Goal: Task Accomplishment & Management: Manage account settings

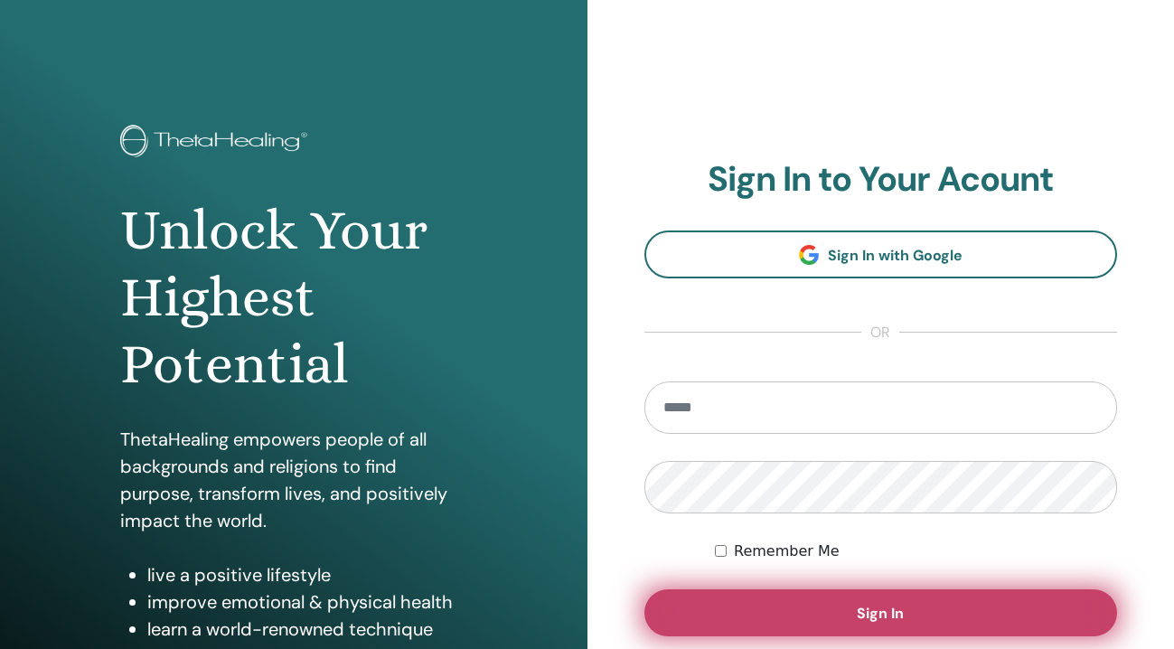
type input "**********"
click at [848, 602] on button "Sign In" at bounding box center [881, 612] width 474 height 47
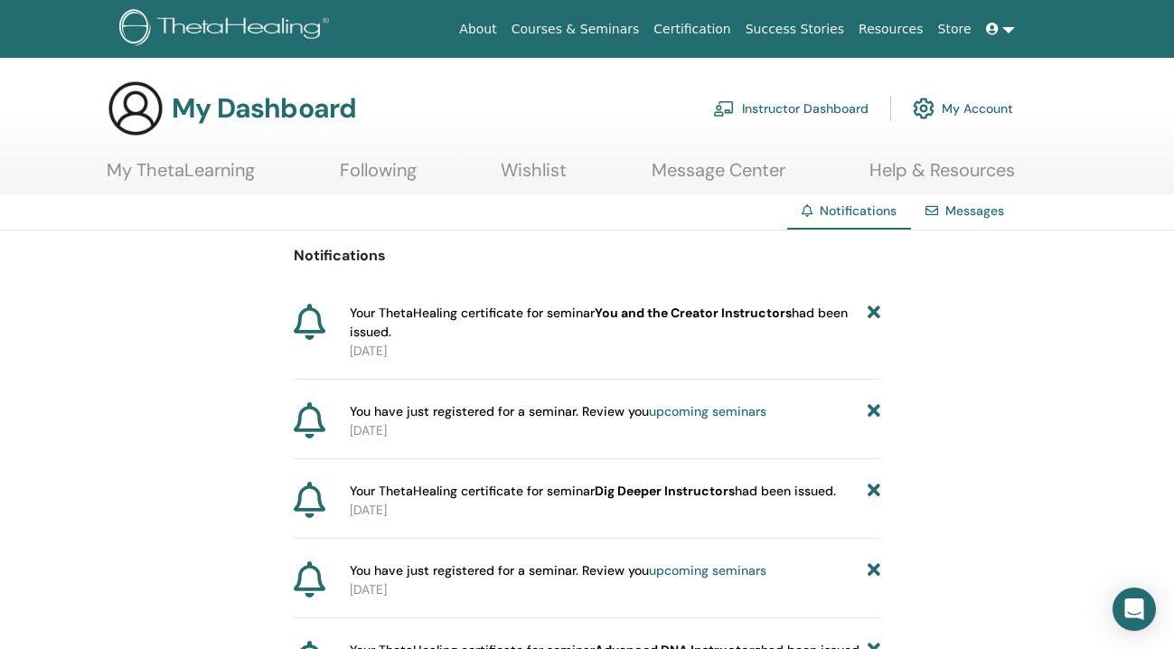
click at [879, 311] on icon at bounding box center [874, 323] width 13 height 38
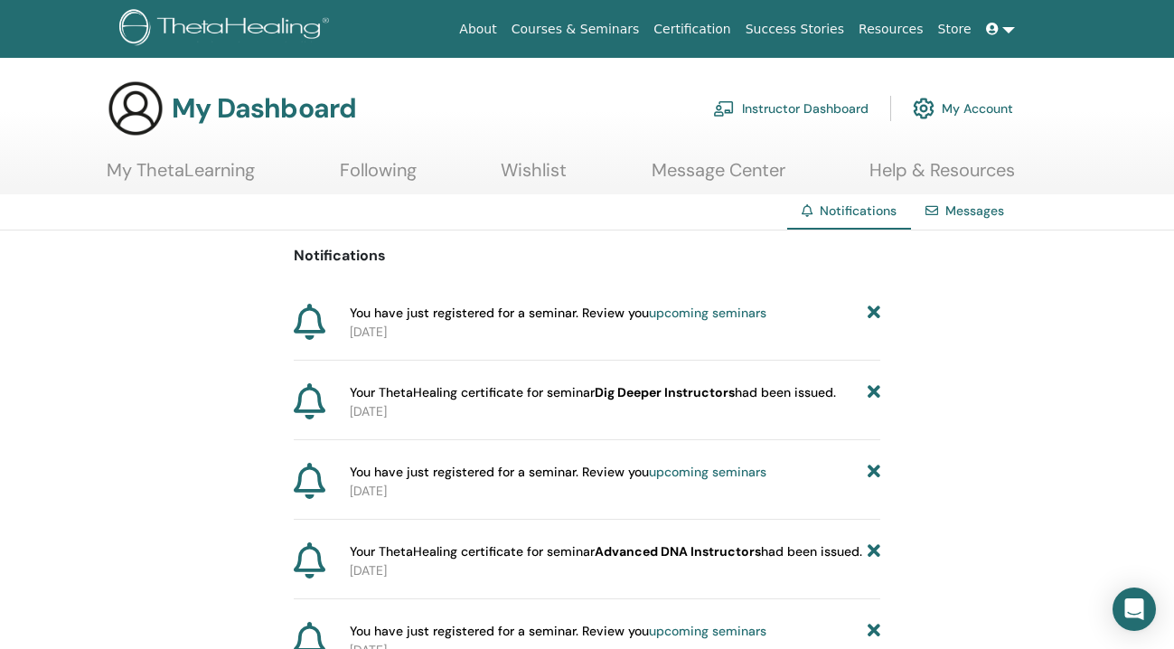
click at [690, 28] on link "Certification" at bounding box center [691, 29] width 91 height 33
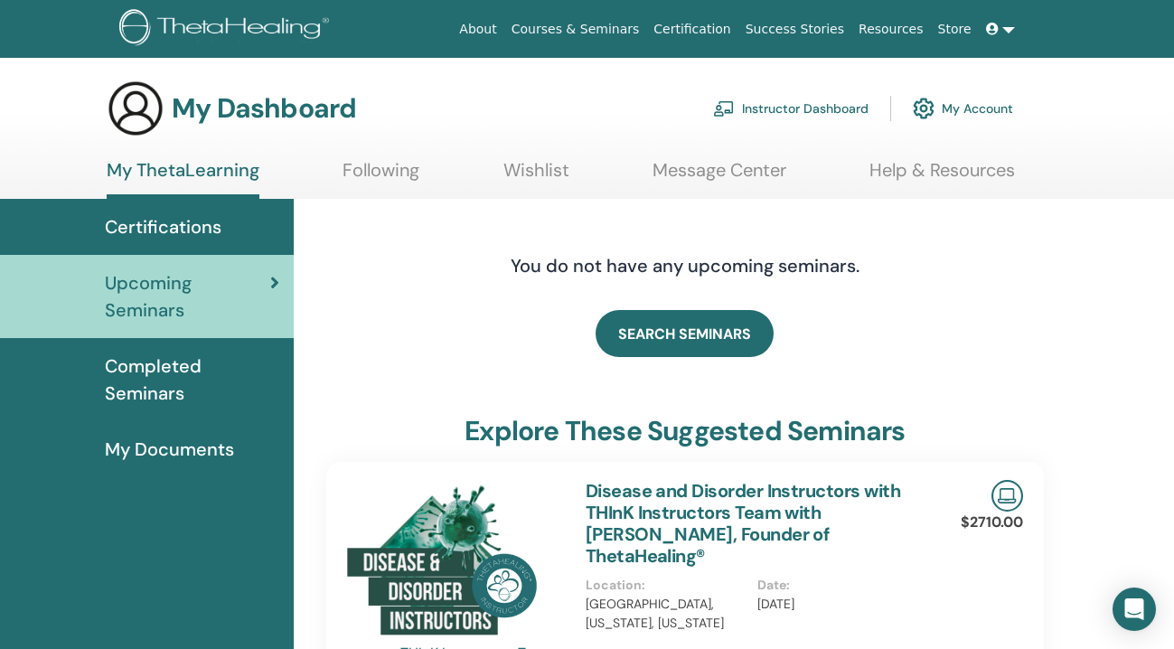
click at [146, 382] on span "Completed Seminars" at bounding box center [192, 379] width 174 height 54
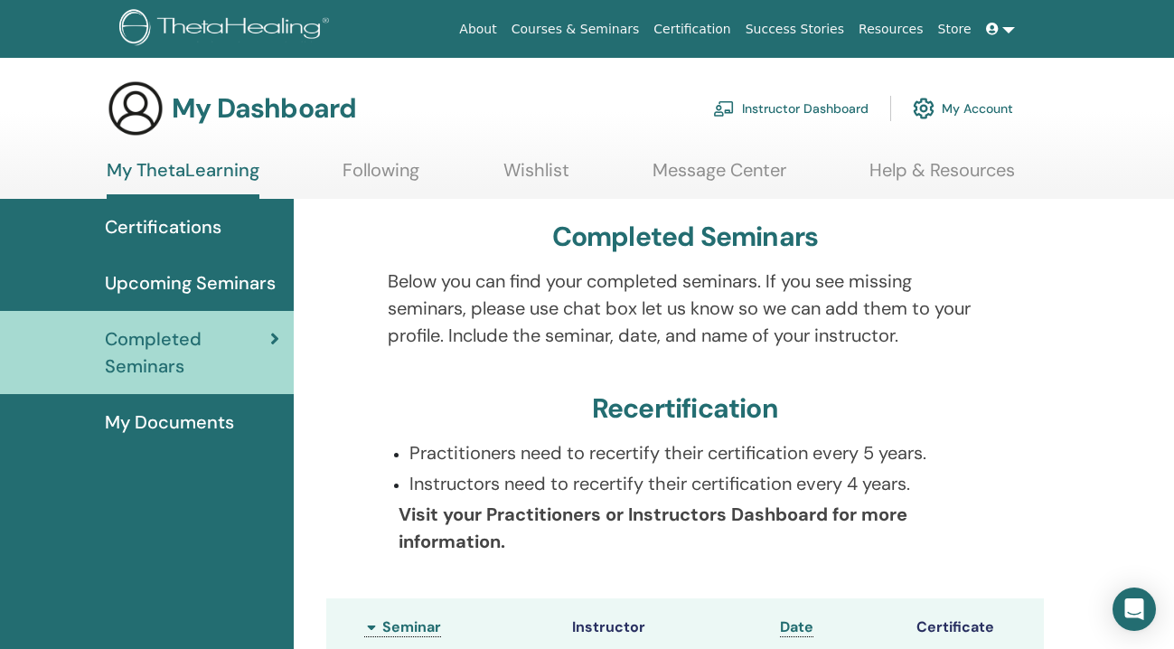
click at [787, 106] on link "Instructor Dashboard" at bounding box center [790, 109] width 155 height 40
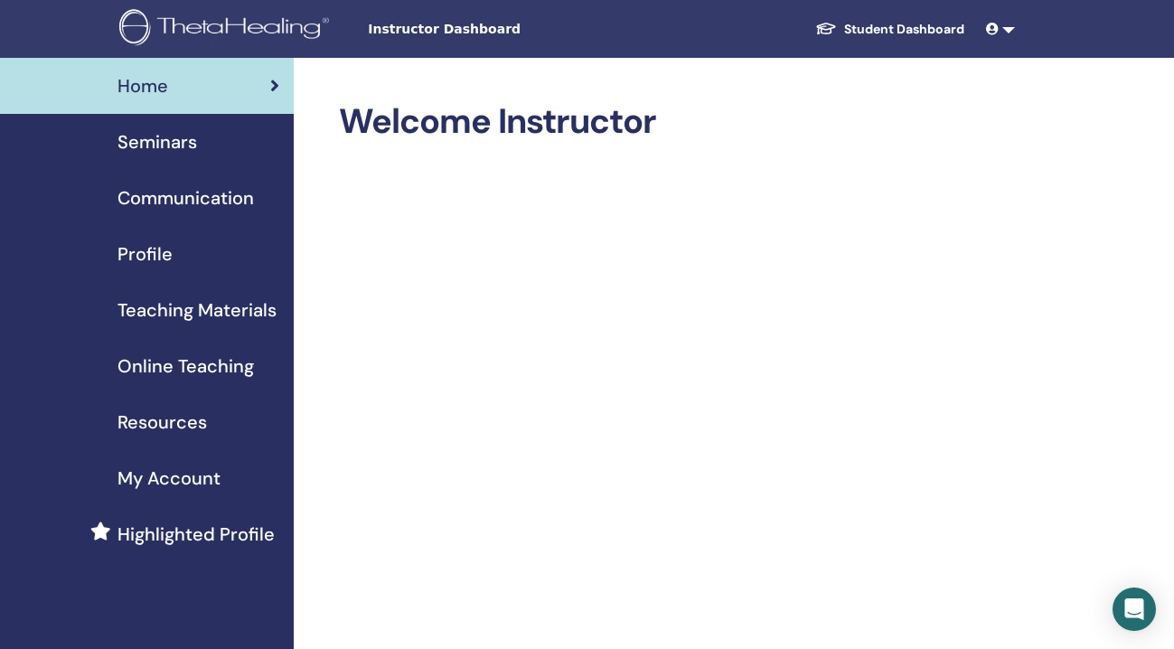
click at [205, 326] on link "Teaching Materials" at bounding box center [147, 310] width 294 height 56
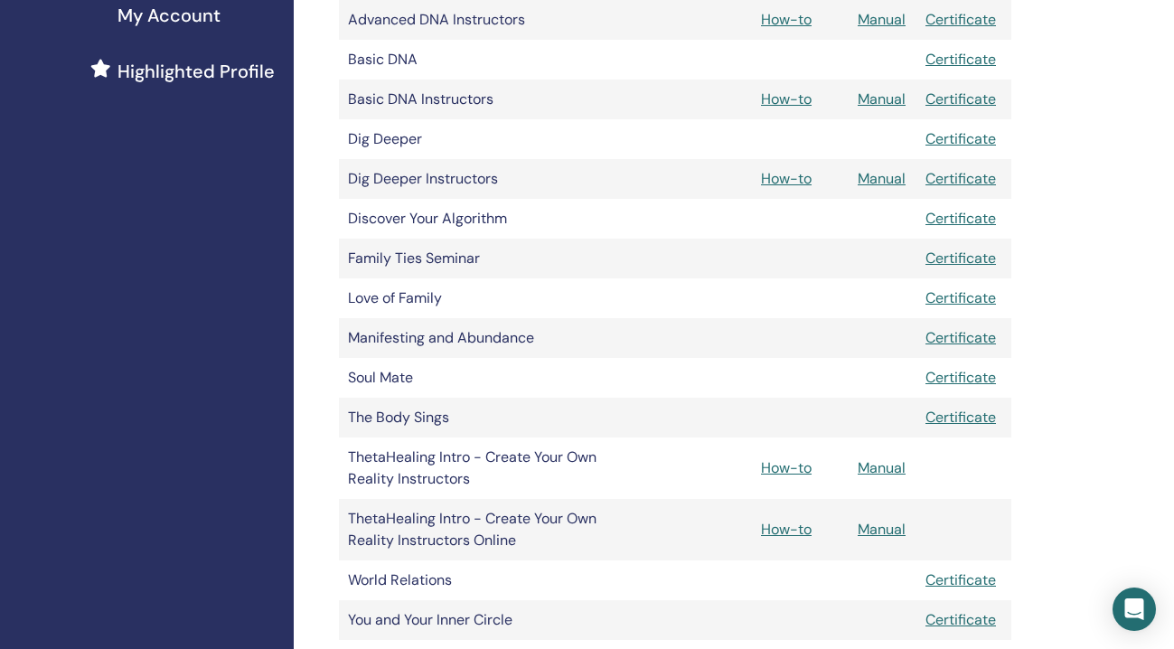
scroll to position [695, 0]
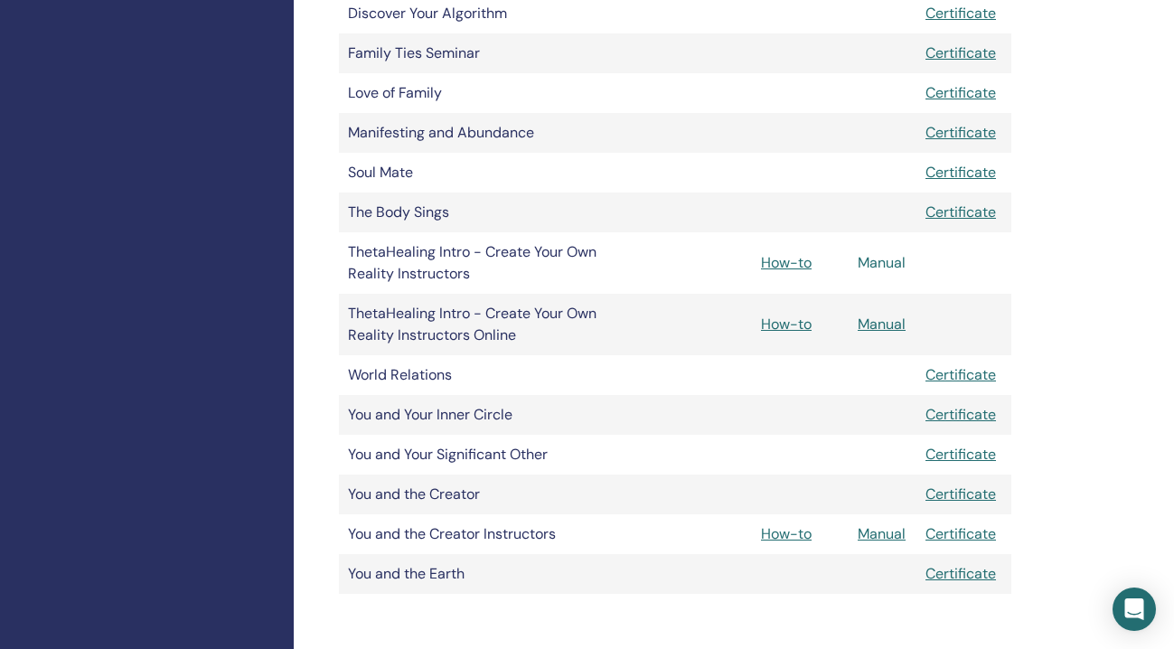
click at [889, 260] on link "Manual" at bounding box center [882, 262] width 48 height 19
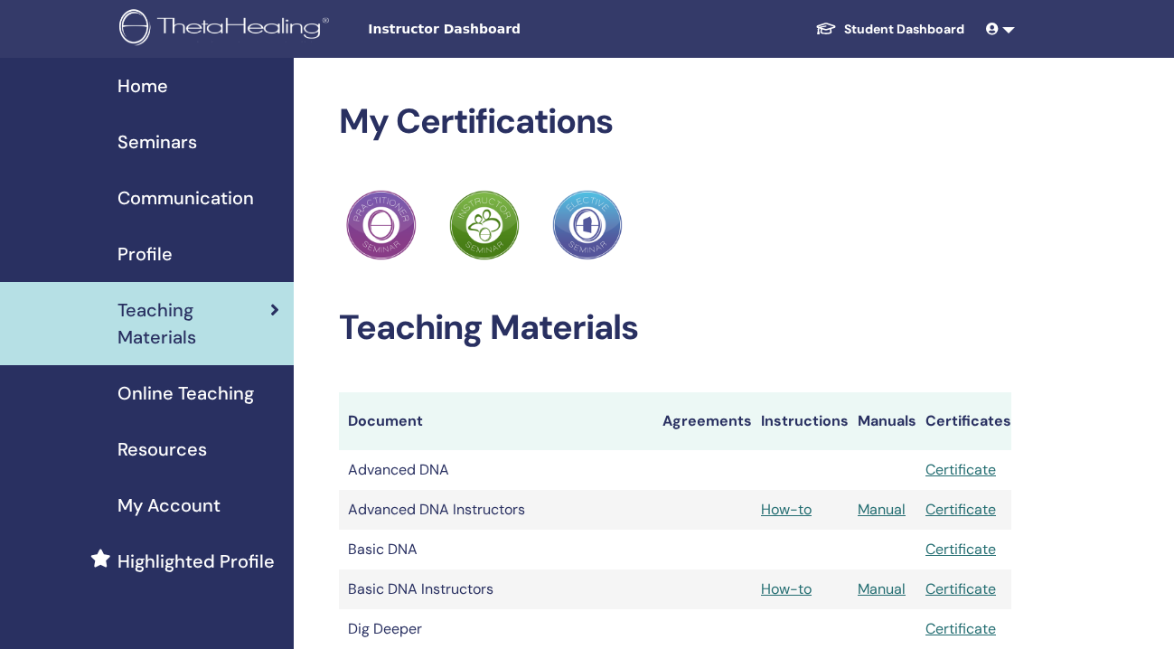
scroll to position [695, 0]
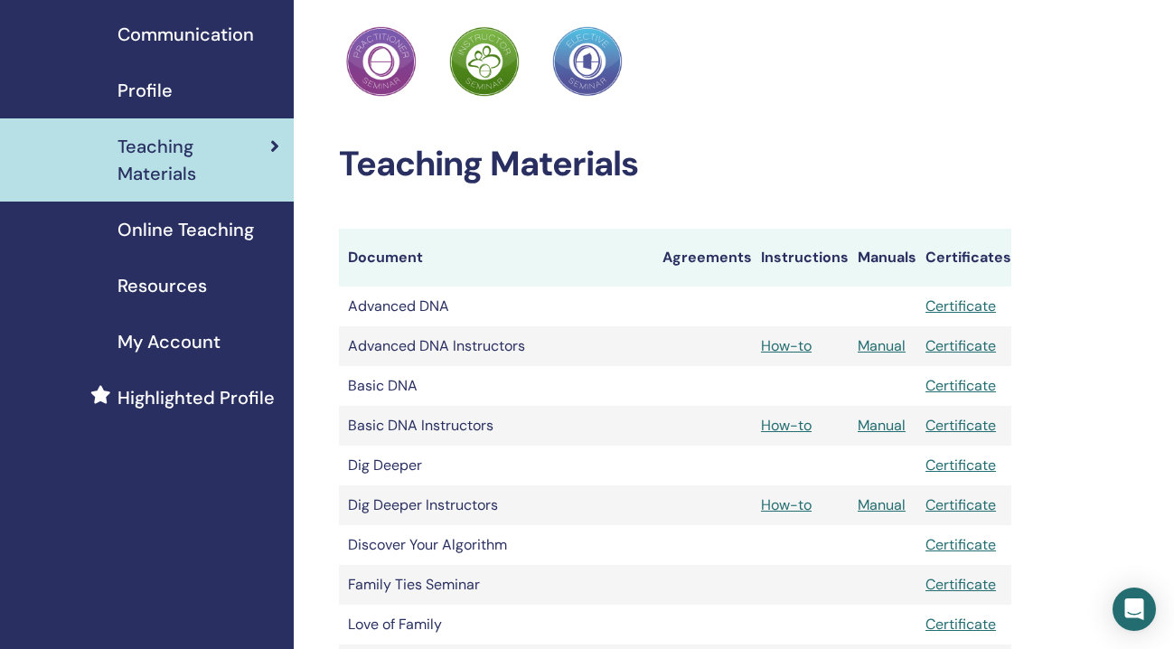
scroll to position [155, 0]
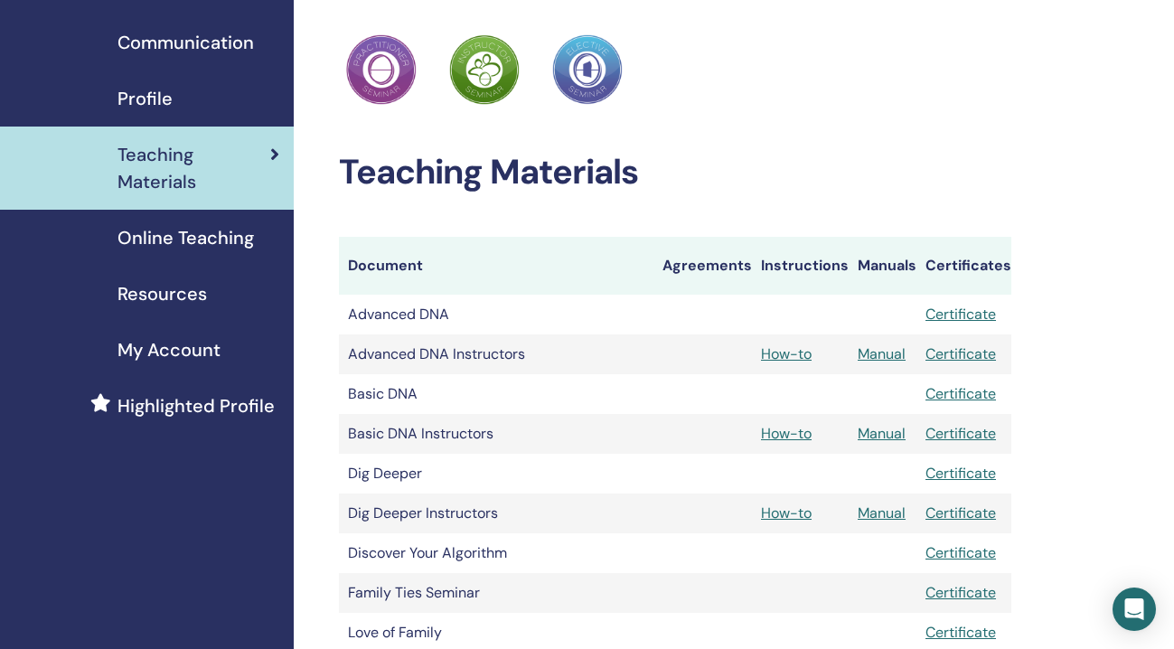
click at [205, 409] on span "Highlighted Profile" at bounding box center [195, 405] width 157 height 27
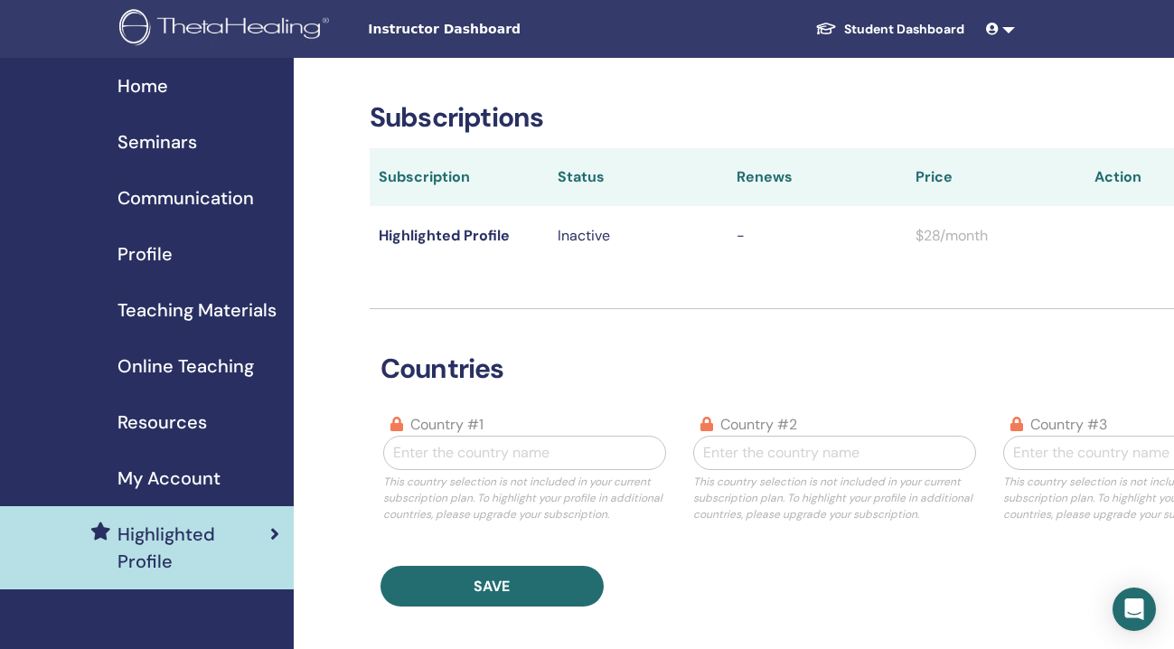
click at [167, 88] on span "Home" at bounding box center [142, 85] width 51 height 27
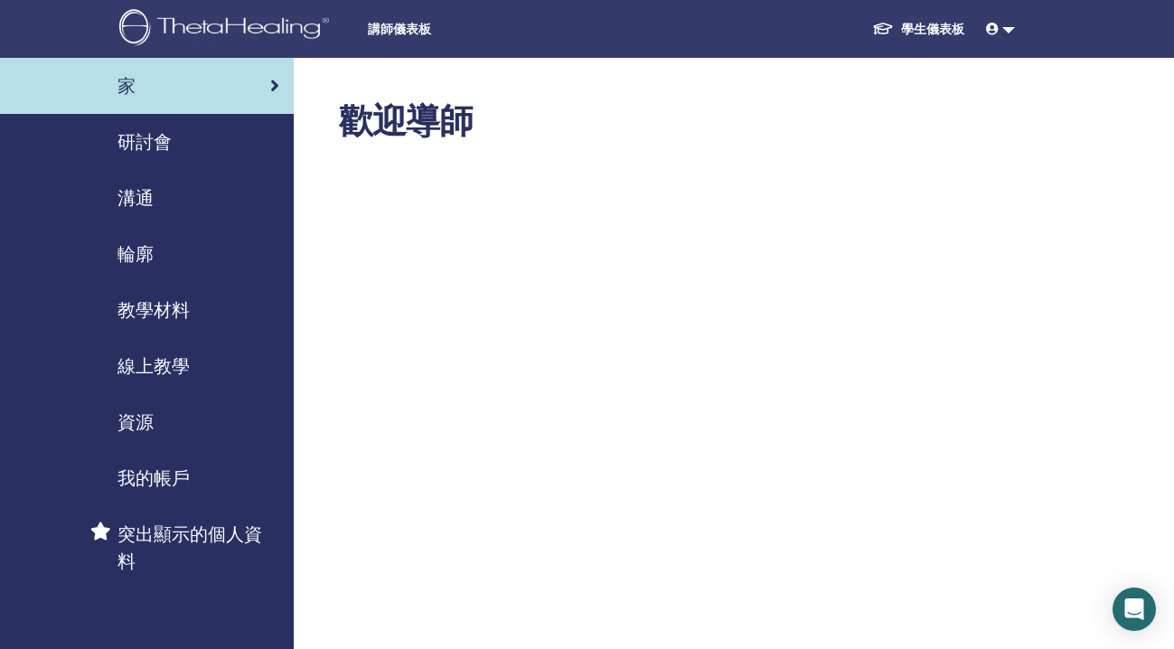
click at [171, 144] on font "研討會" at bounding box center [144, 141] width 54 height 23
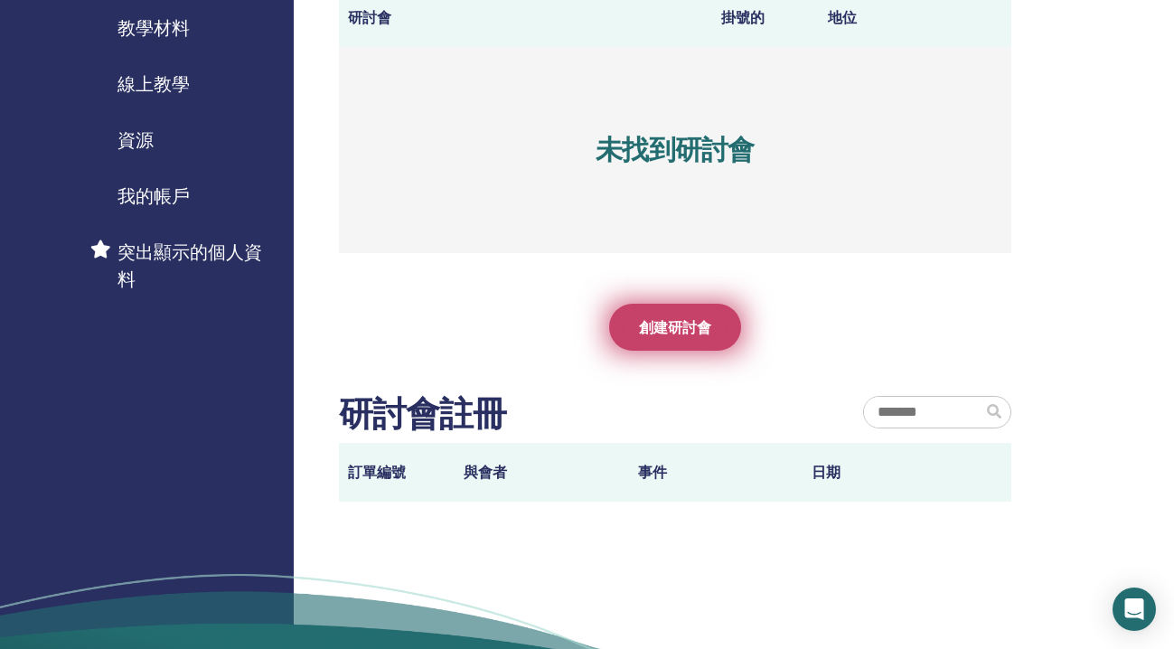
scroll to position [203, 0]
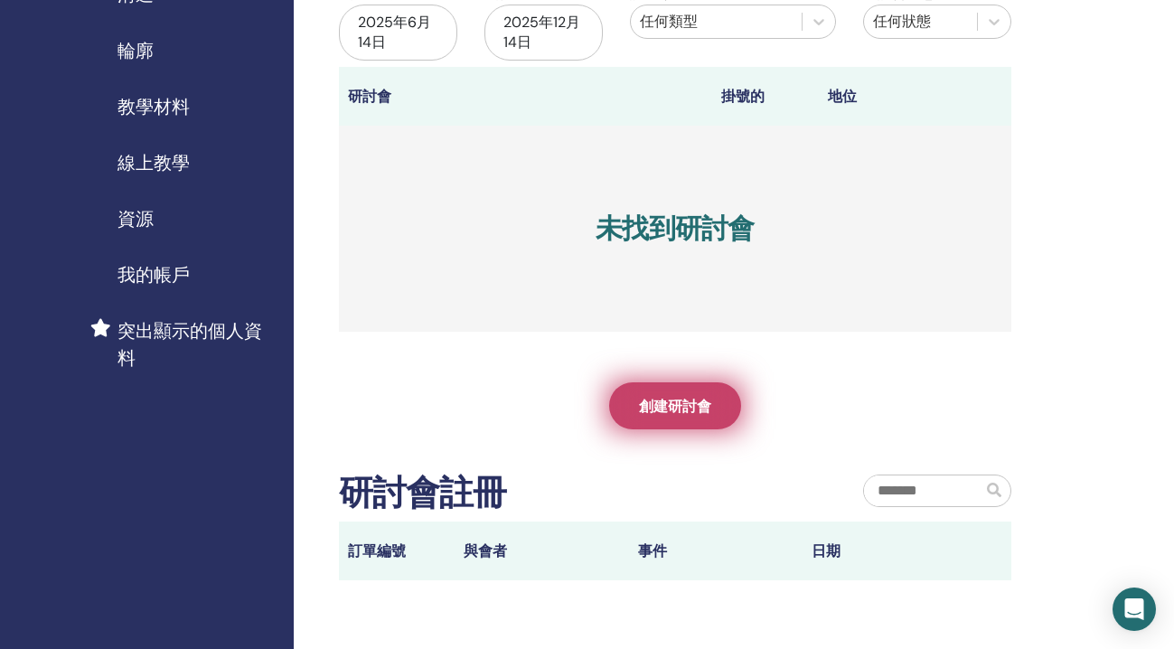
click at [692, 412] on font "創建研討會" at bounding box center [675, 406] width 72 height 19
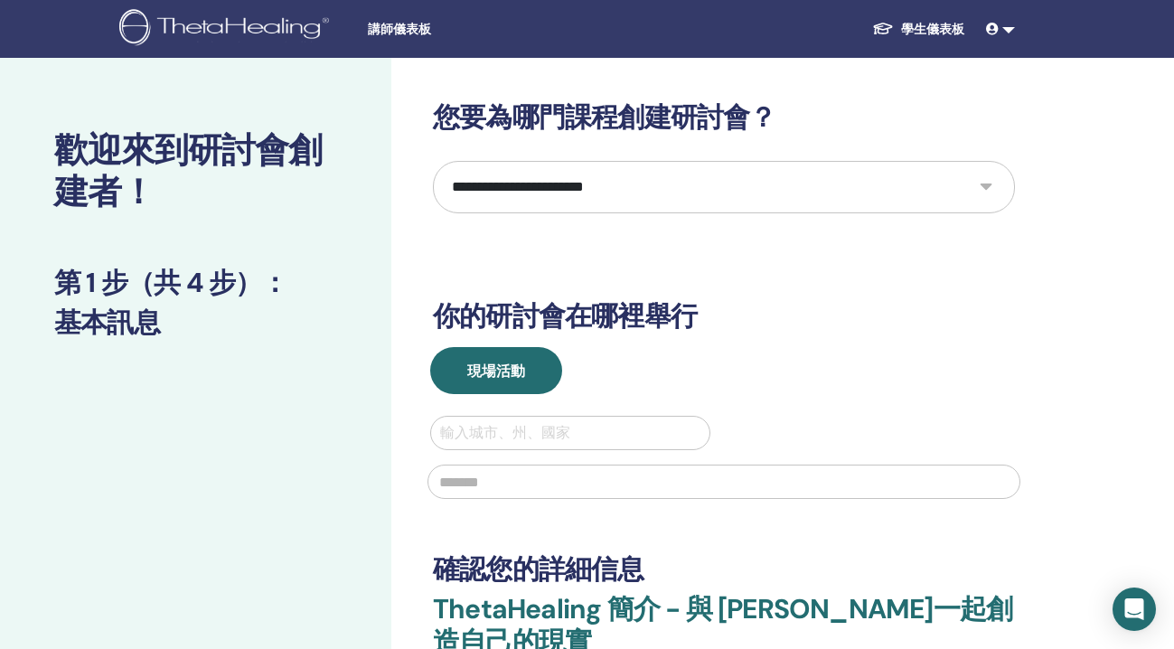
click at [755, 190] on select "**********" at bounding box center [724, 187] width 582 height 52
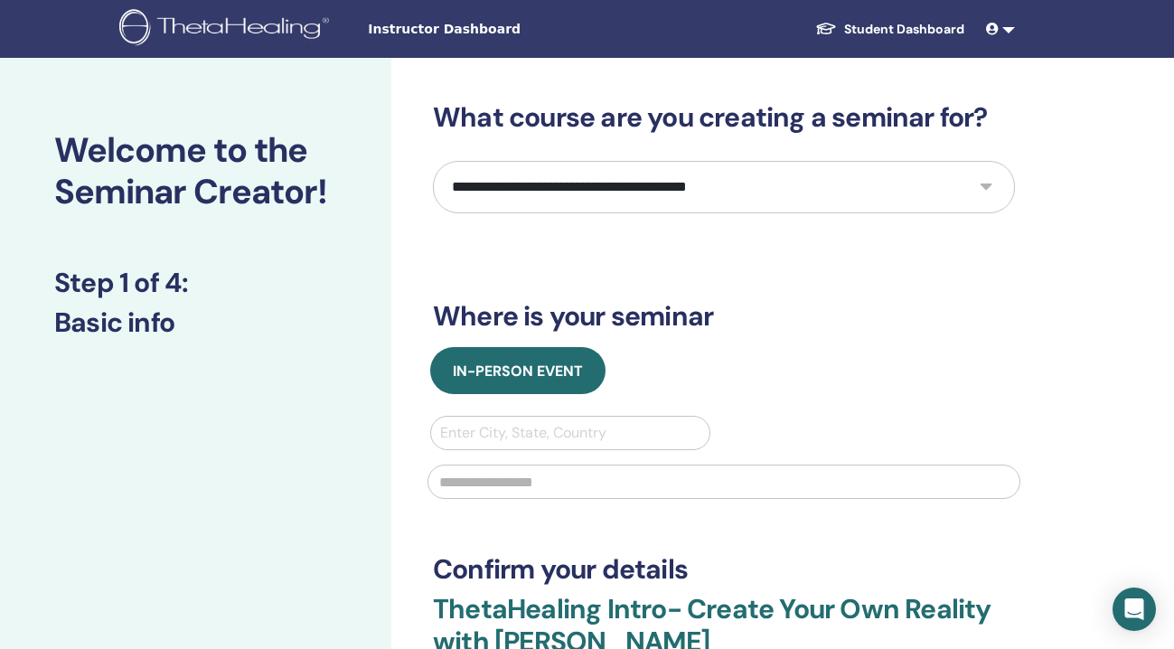
click at [930, 33] on link "Student Dashboard" at bounding box center [890, 29] width 178 height 33
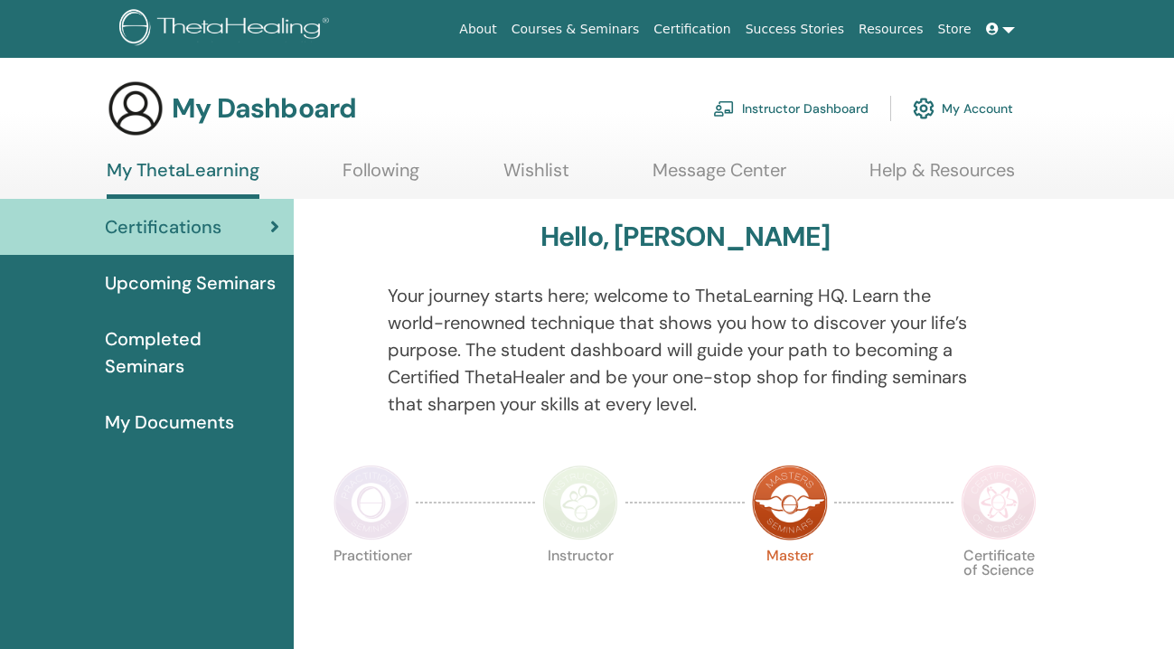
click at [1000, 33] on span at bounding box center [994, 29] width 16 height 14
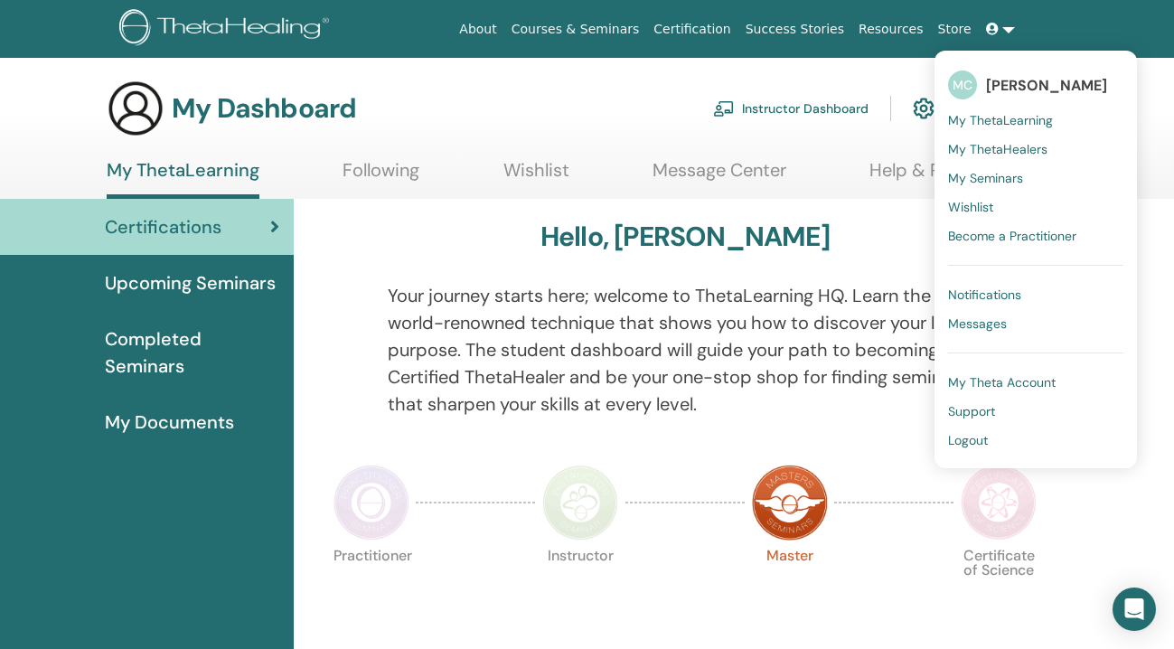
click at [792, 240] on div "Hello, Mimi" at bounding box center [685, 241] width 718 height 40
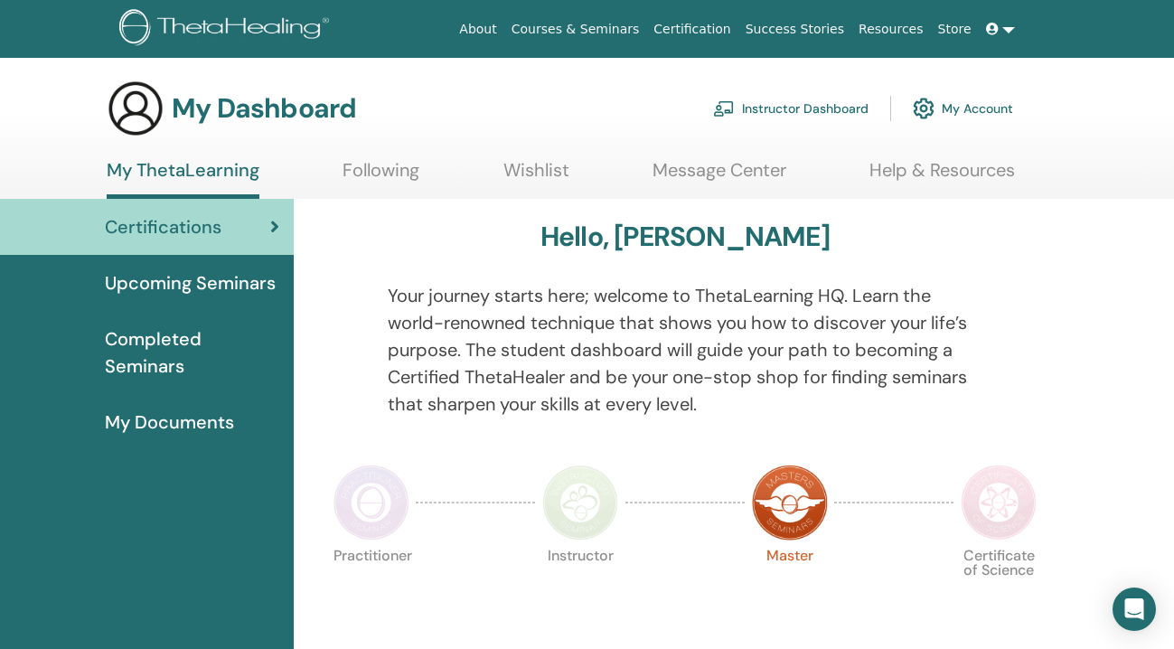
click at [794, 108] on link "Instructor Dashboard" at bounding box center [790, 109] width 155 height 40
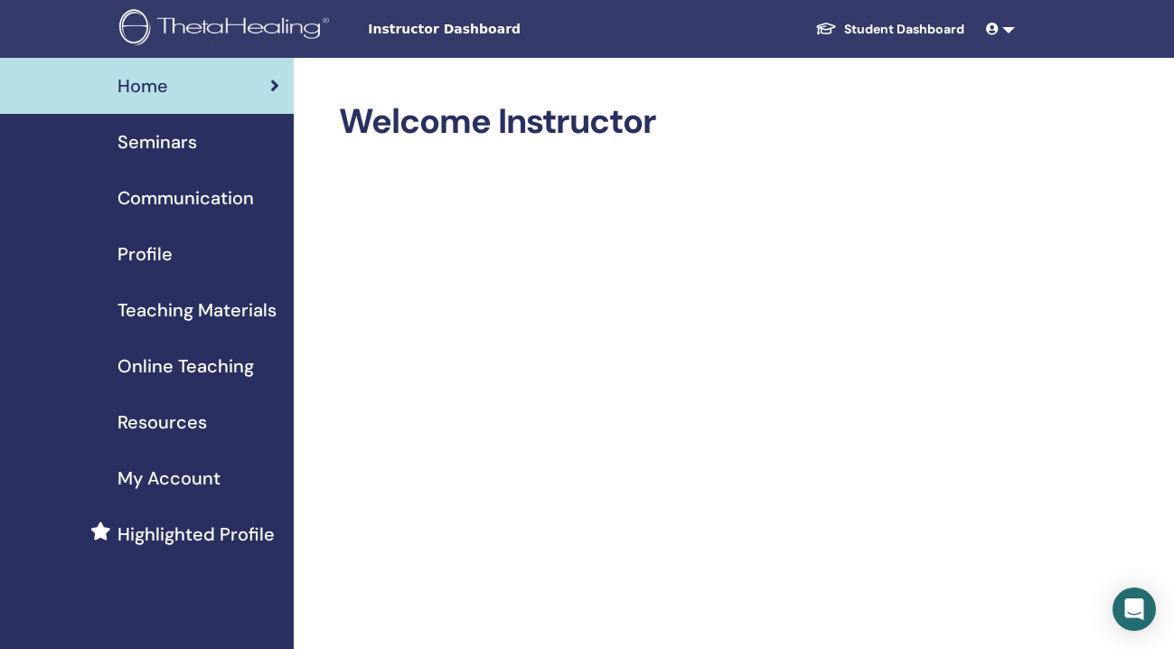
click at [233, 311] on span "Teaching Materials" at bounding box center [196, 309] width 159 height 27
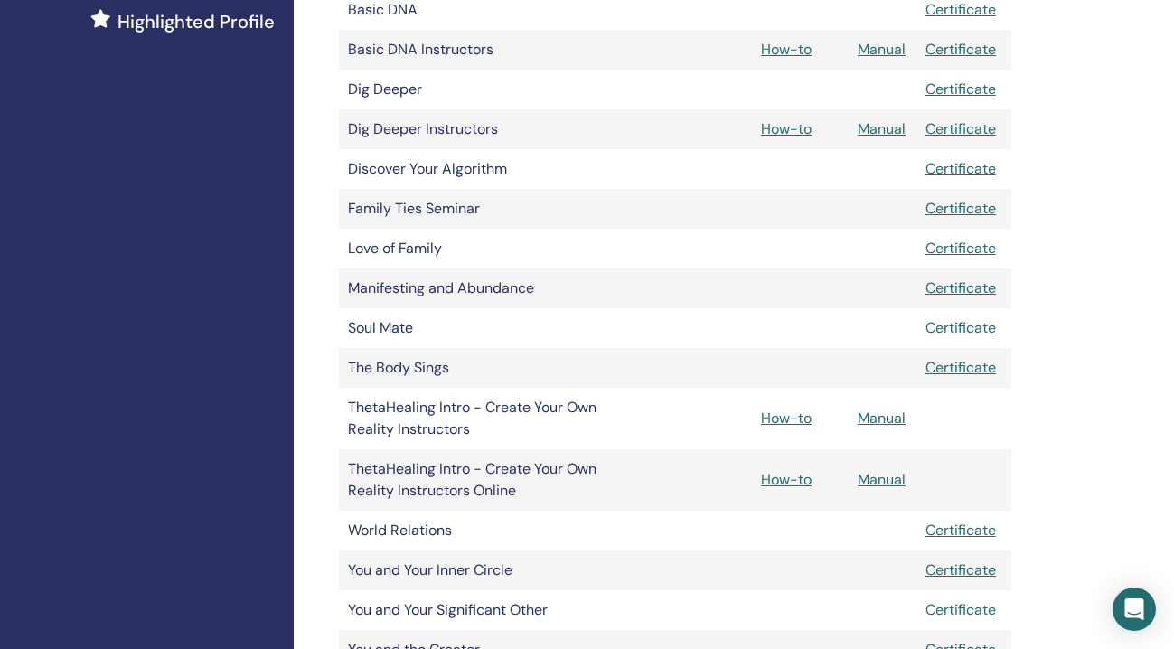
scroll to position [578, 0]
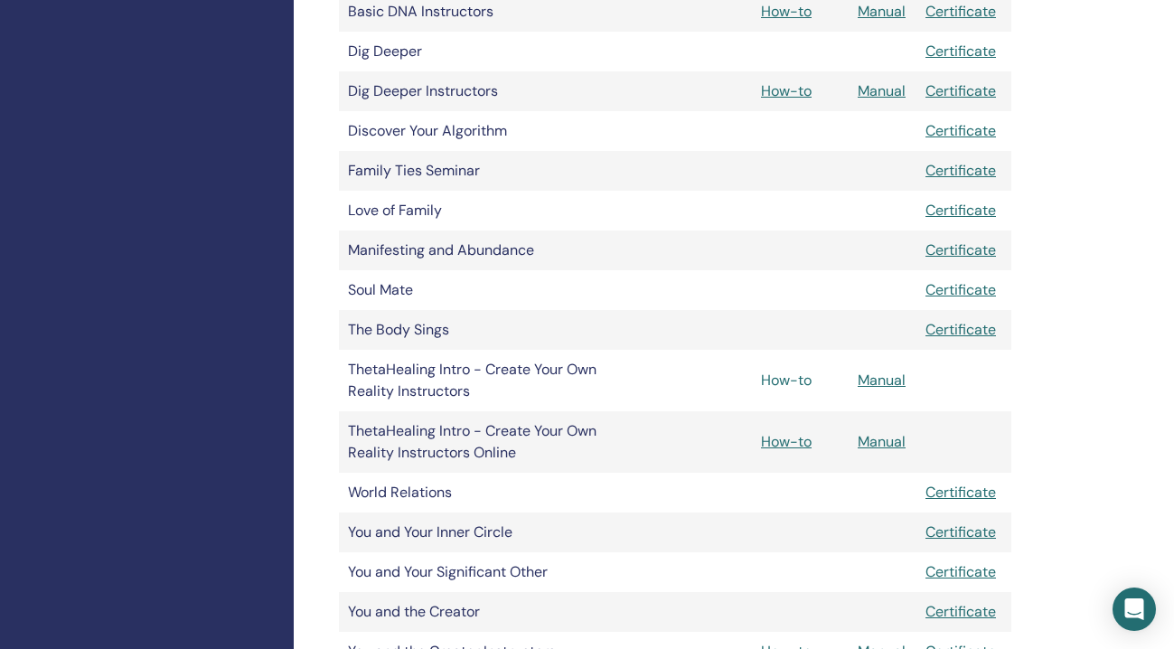
click at [789, 382] on link "How-to" at bounding box center [786, 380] width 51 height 19
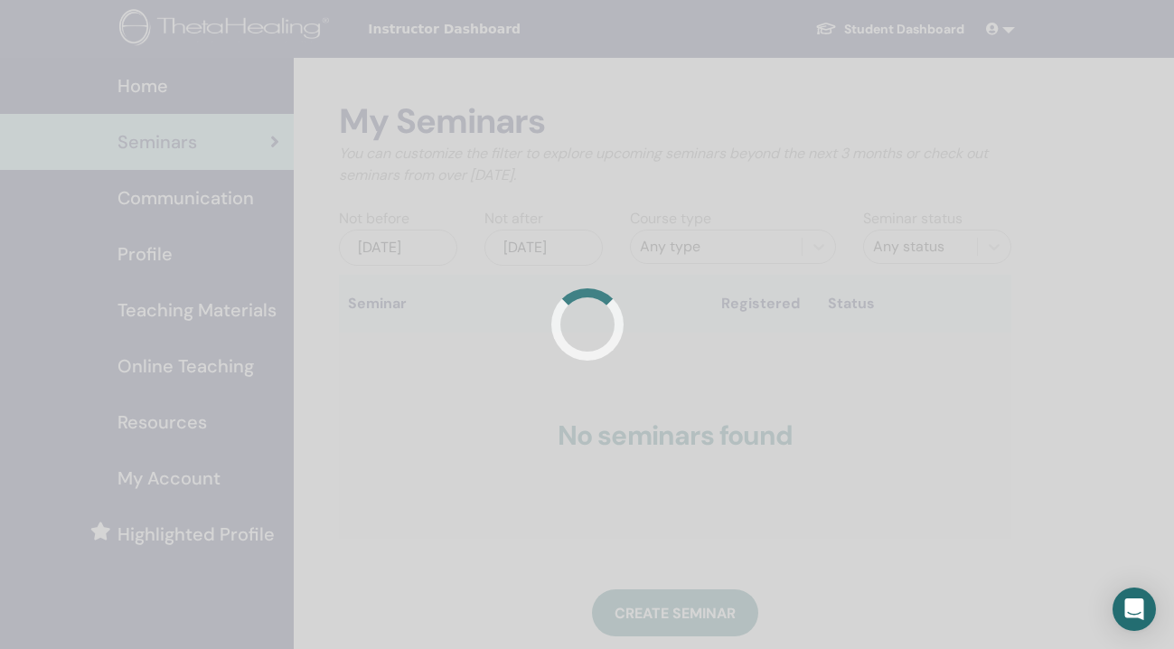
scroll to position [203, 0]
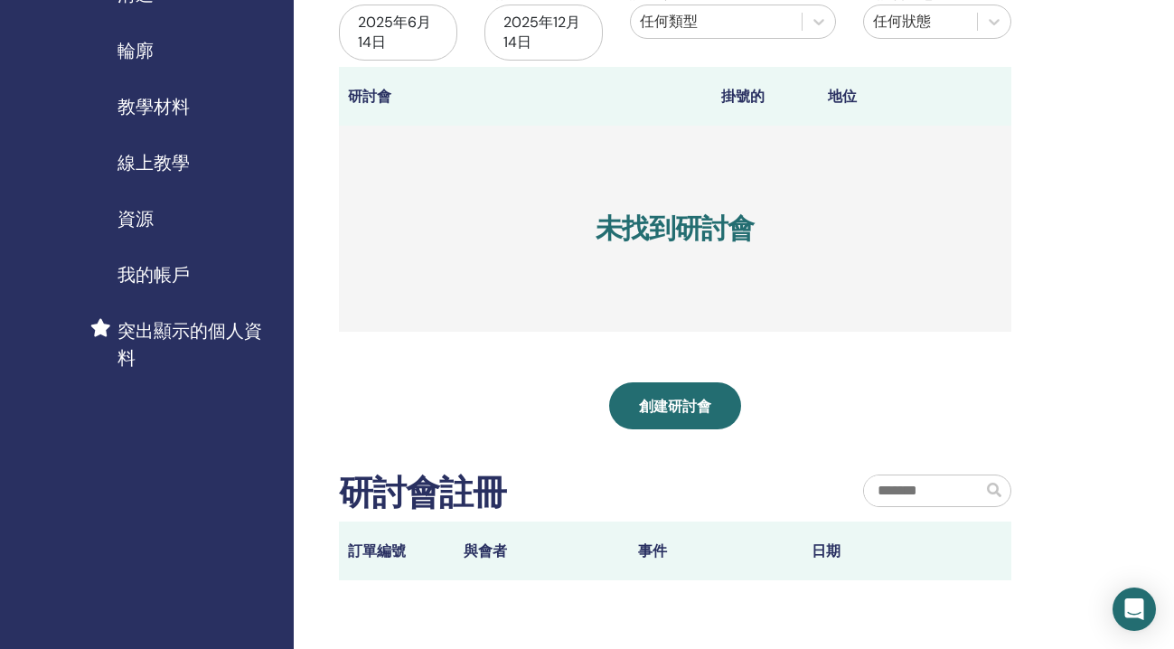
click at [155, 287] on span "我的帳戶" at bounding box center [153, 274] width 72 height 27
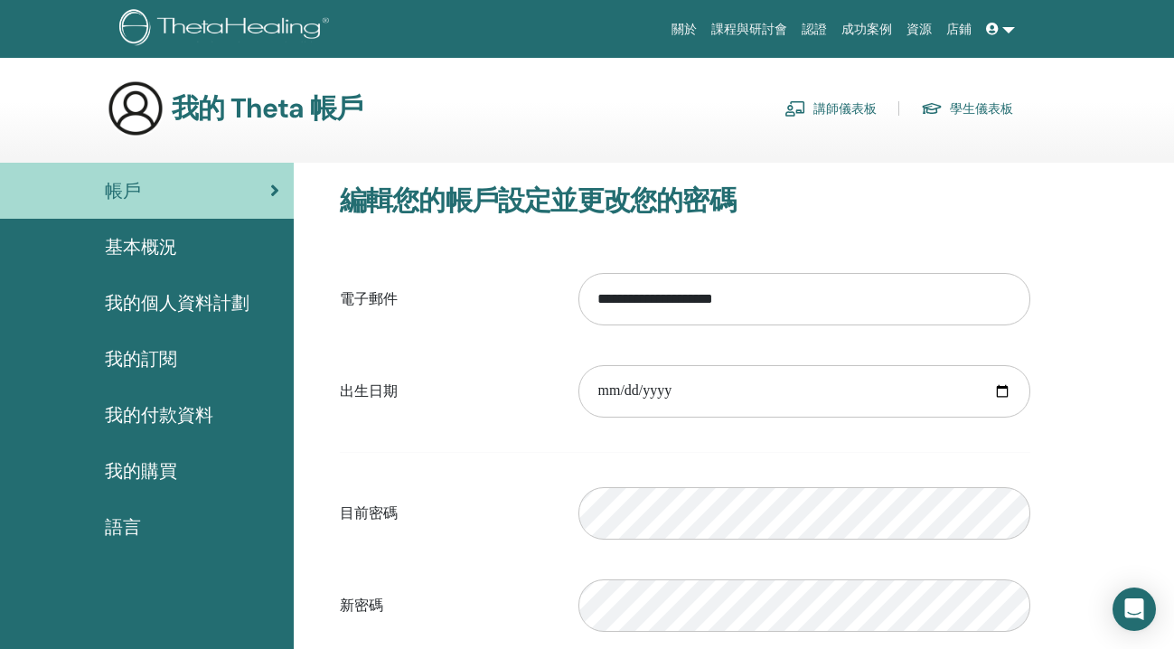
click at [856, 104] on font "講師儀表板" at bounding box center [844, 109] width 63 height 16
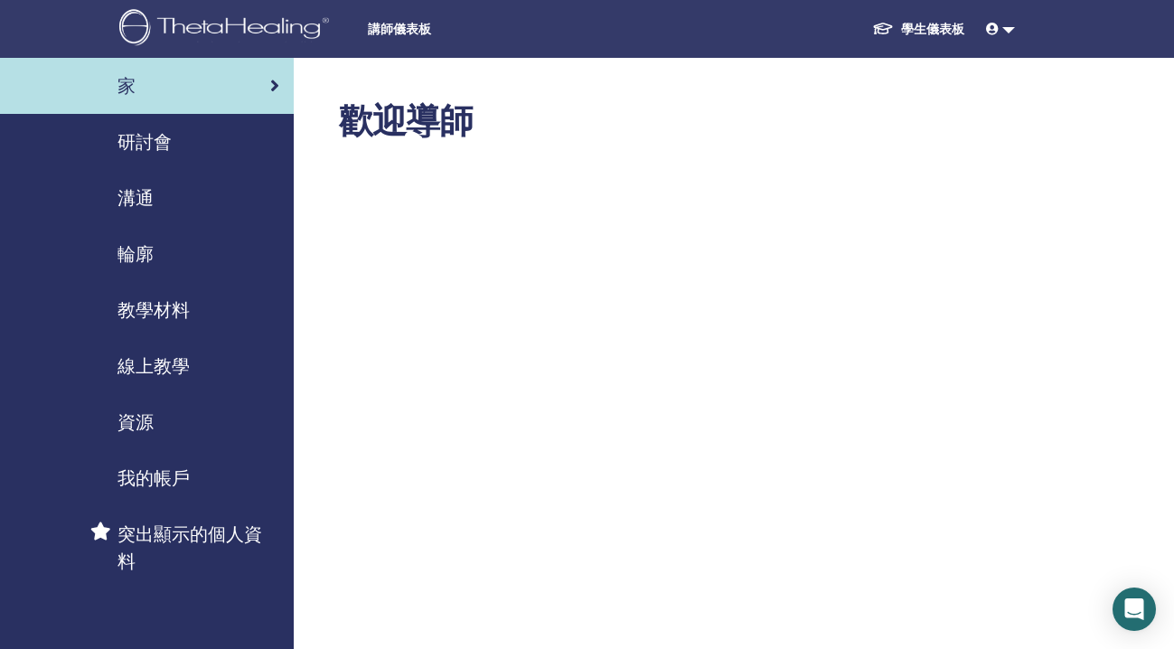
click at [175, 492] on link "我的帳戶" at bounding box center [147, 478] width 294 height 56
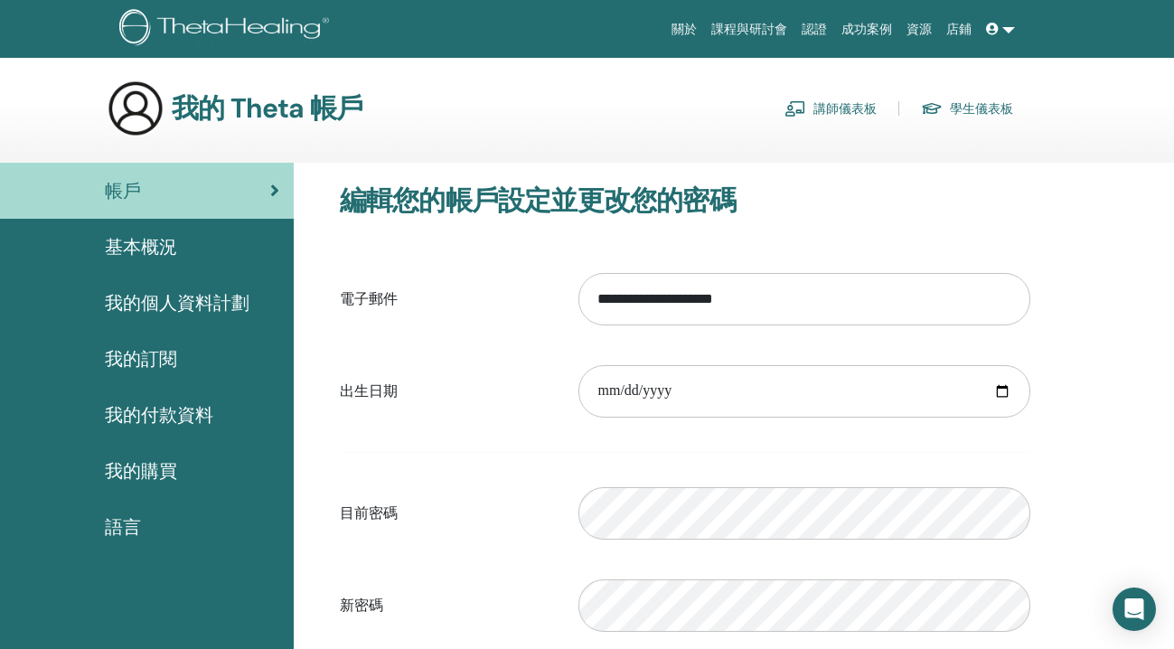
click at [844, 106] on font "講師儀表板" at bounding box center [844, 109] width 63 height 16
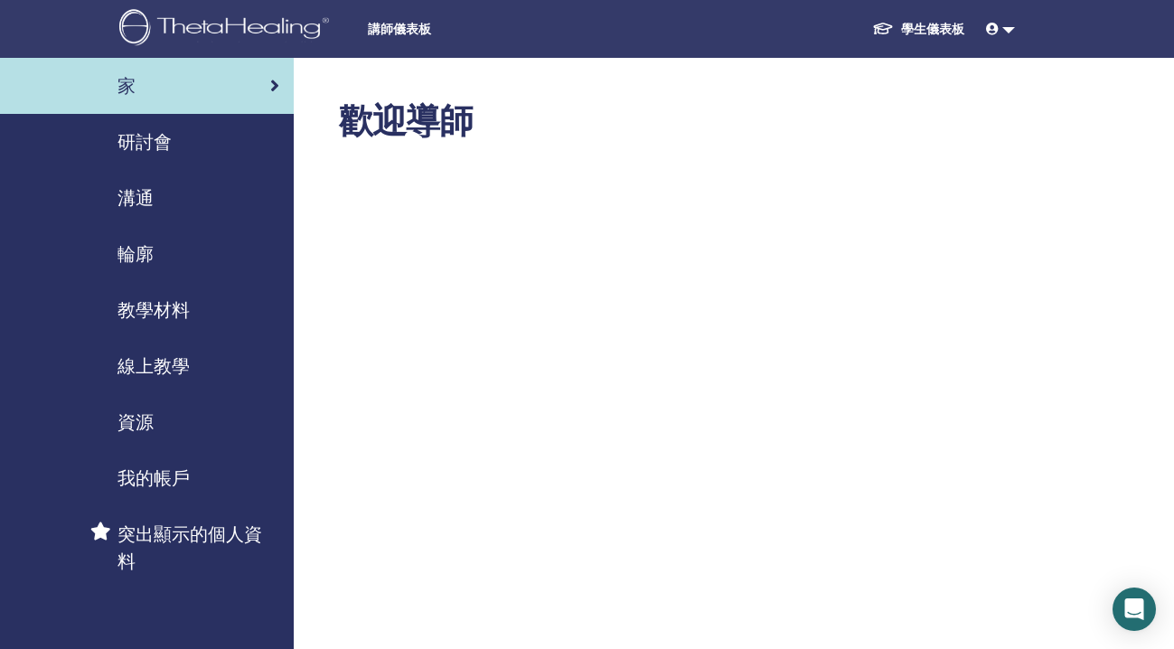
click at [118, 248] on font "輪廓" at bounding box center [135, 253] width 36 height 23
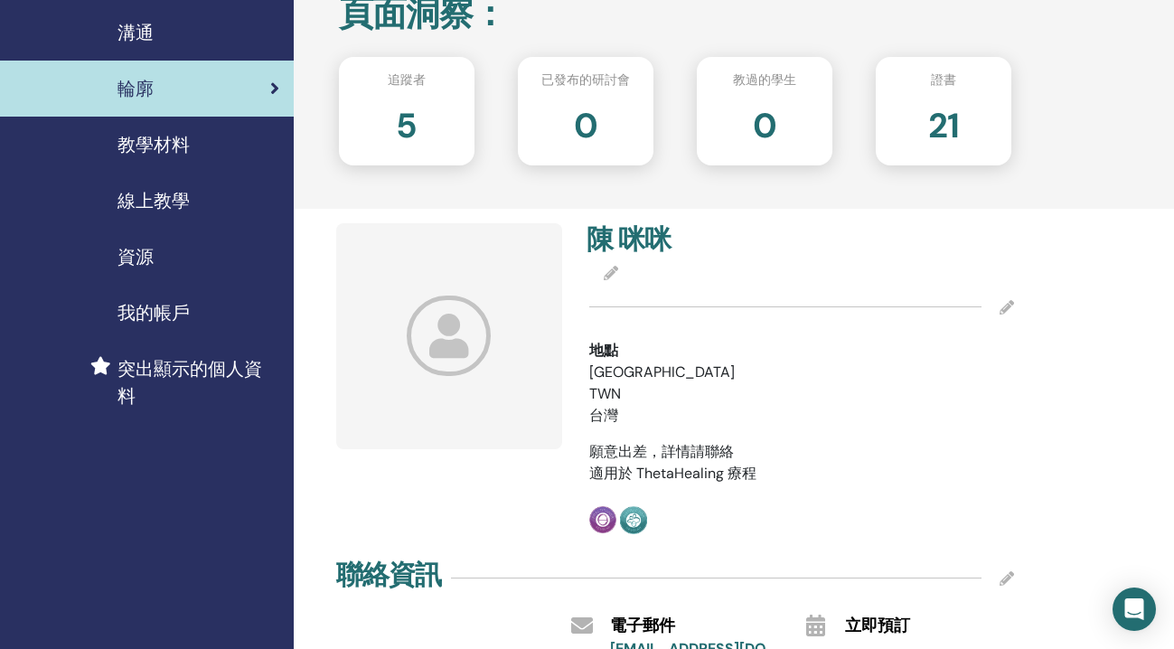
scroll to position [162, 0]
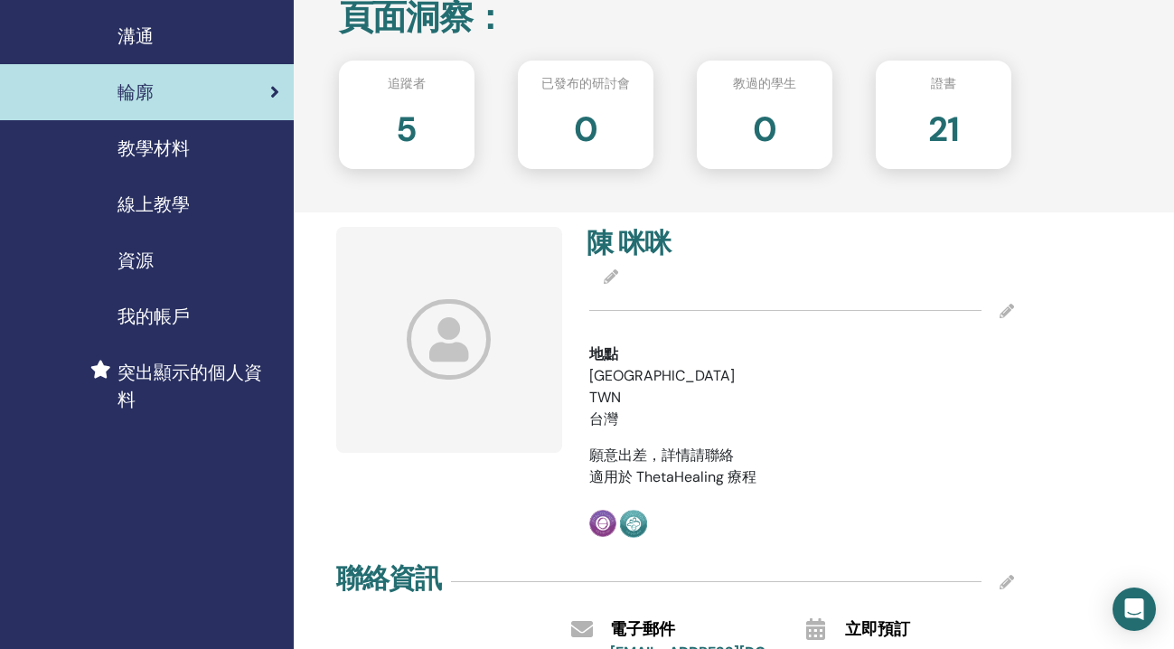
click at [607, 241] on font "陳" at bounding box center [600, 242] width 26 height 35
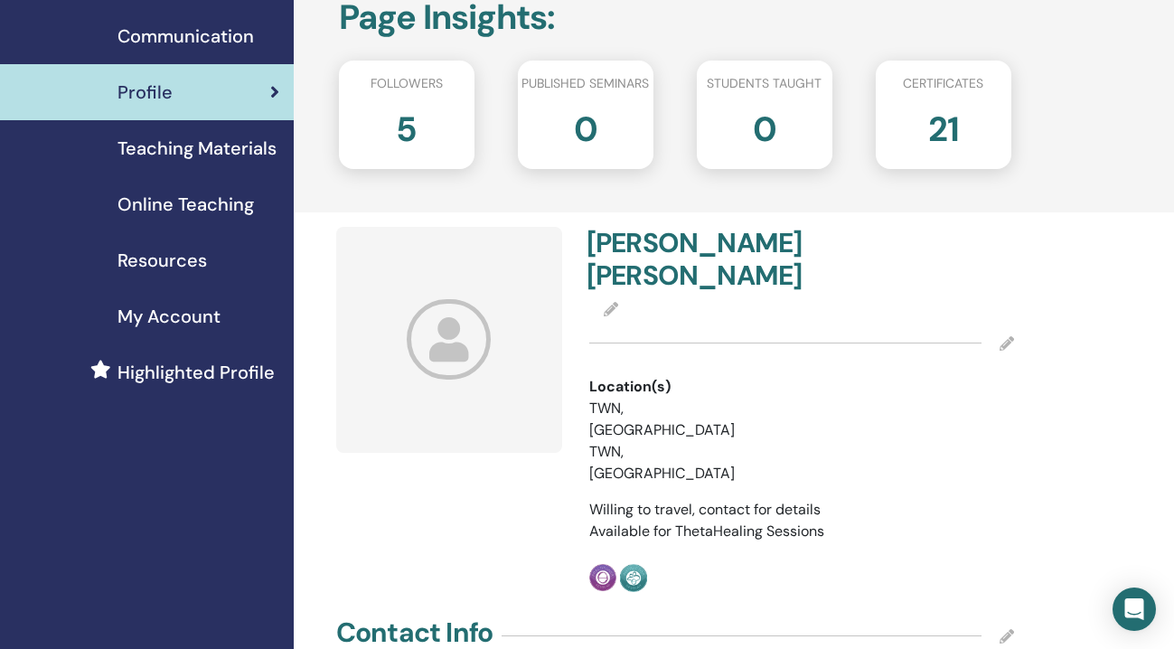
click at [826, 403] on div at bounding box center [858, 430] width 188 height 108
click at [413, 136] on h2 "5" at bounding box center [406, 125] width 21 height 51
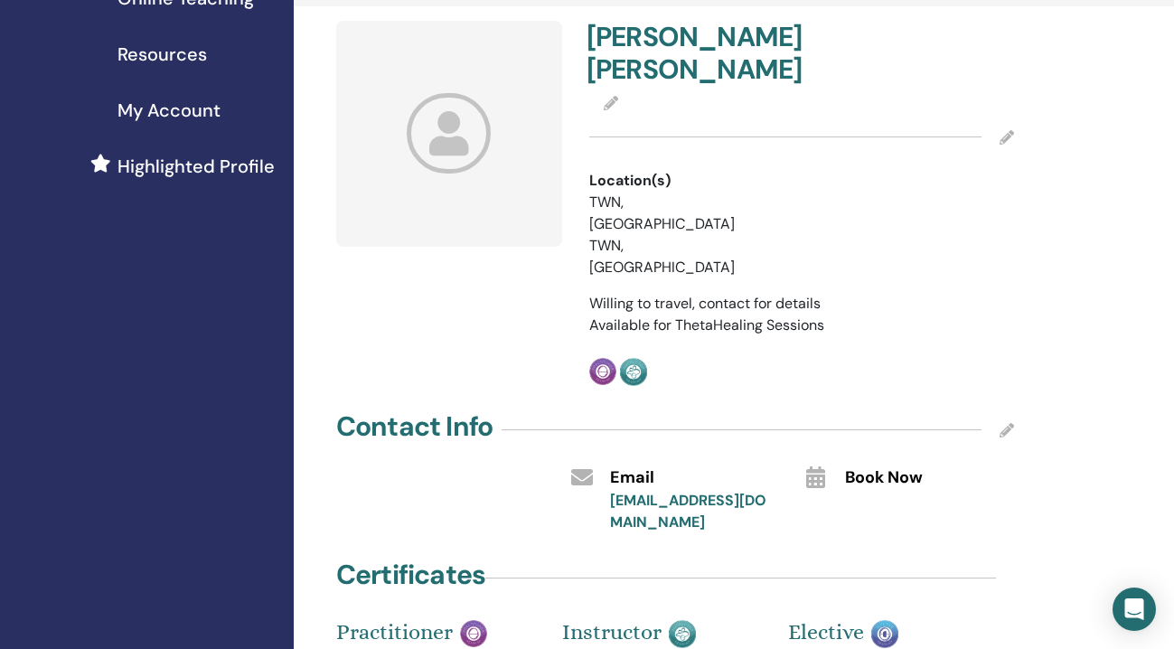
scroll to position [0, 0]
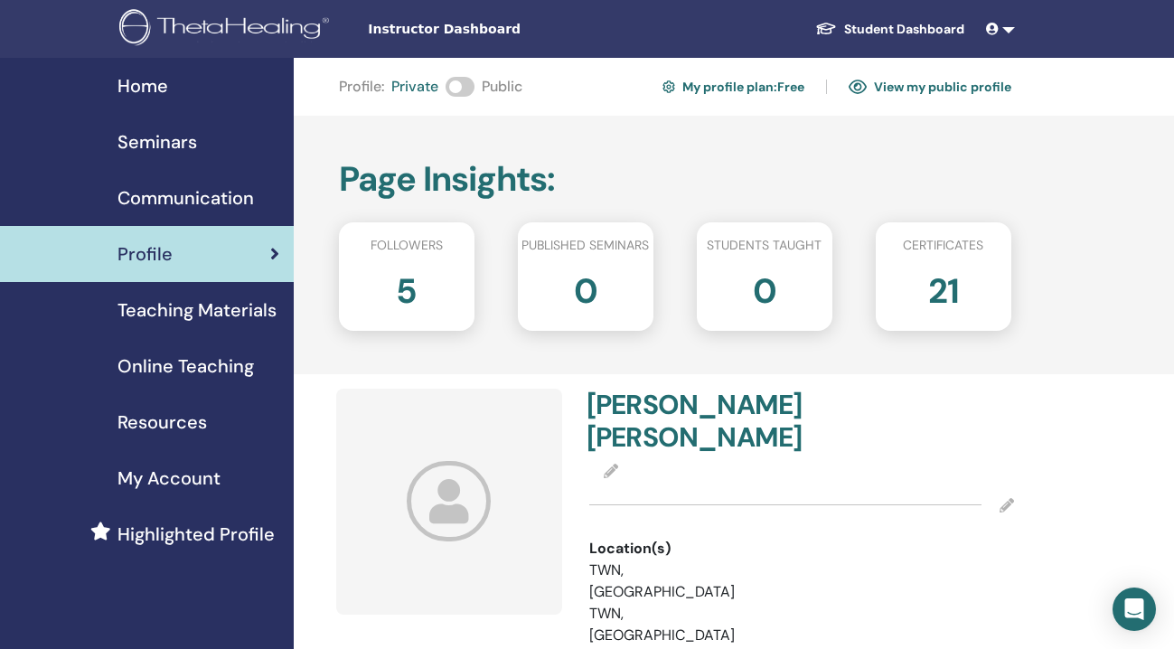
click at [413, 277] on h2 "5" at bounding box center [406, 287] width 21 height 51
click at [413, 237] on span "Followers" at bounding box center [407, 245] width 72 height 19
click at [402, 292] on h2 "5" at bounding box center [406, 287] width 21 height 51
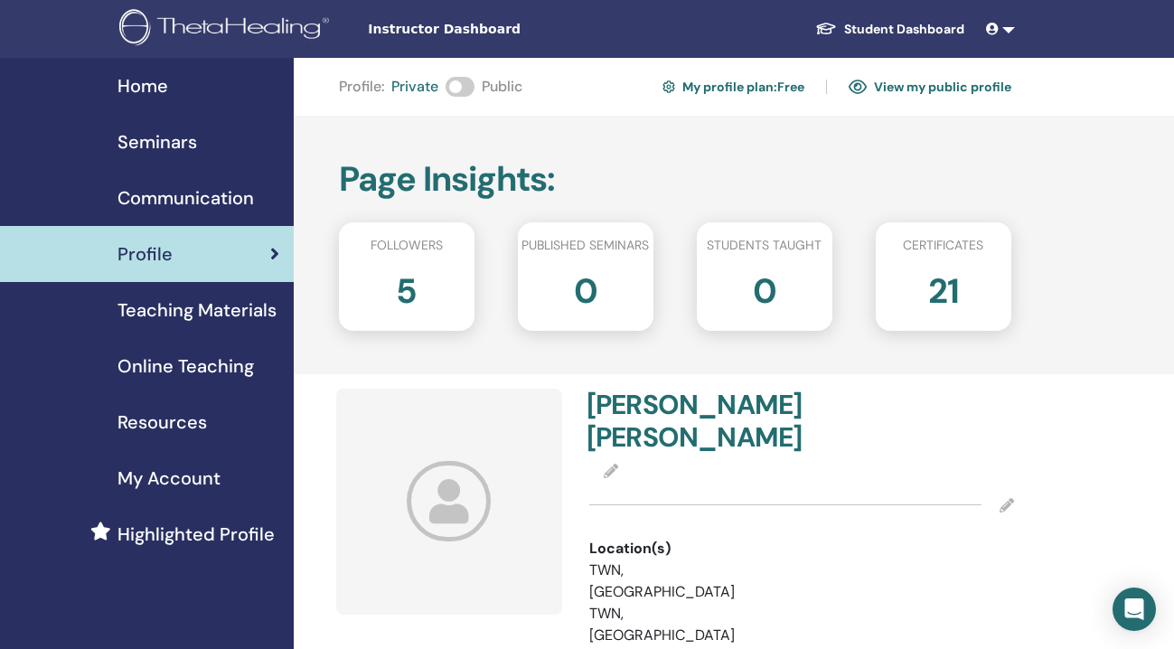
click at [859, 391] on div "Mimi Chan" at bounding box center [802, 425] width 452 height 72
click at [459, 502] on icon at bounding box center [449, 501] width 84 height 80
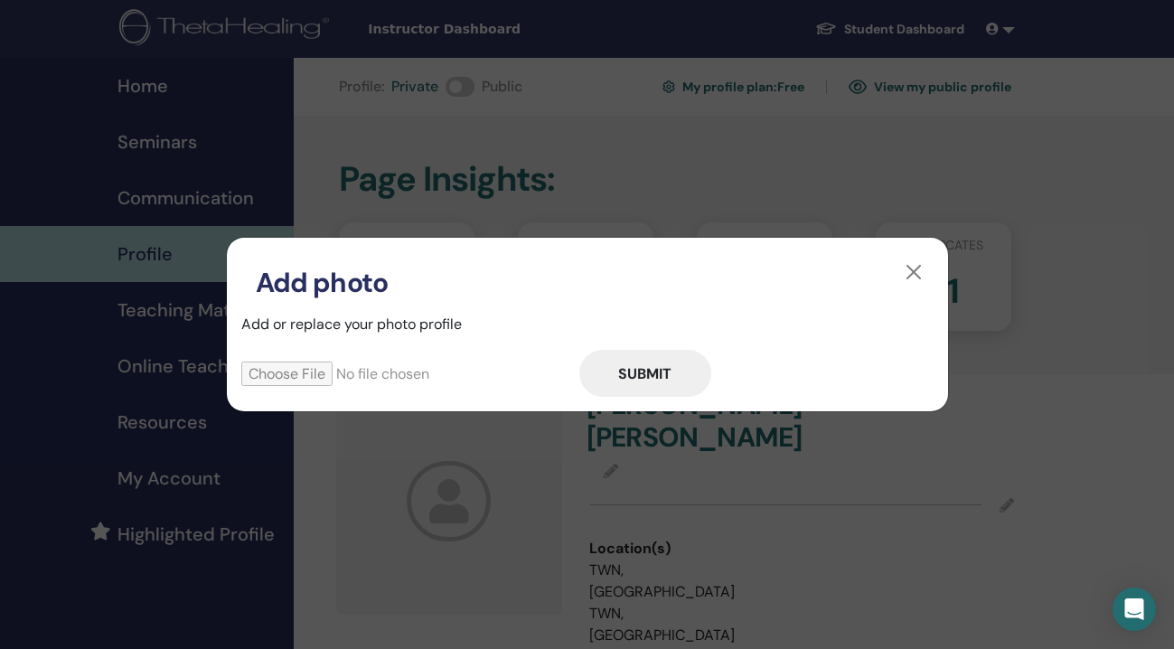
click at [285, 374] on input "file" at bounding box center [410, 374] width 338 height 24
type input "**********"
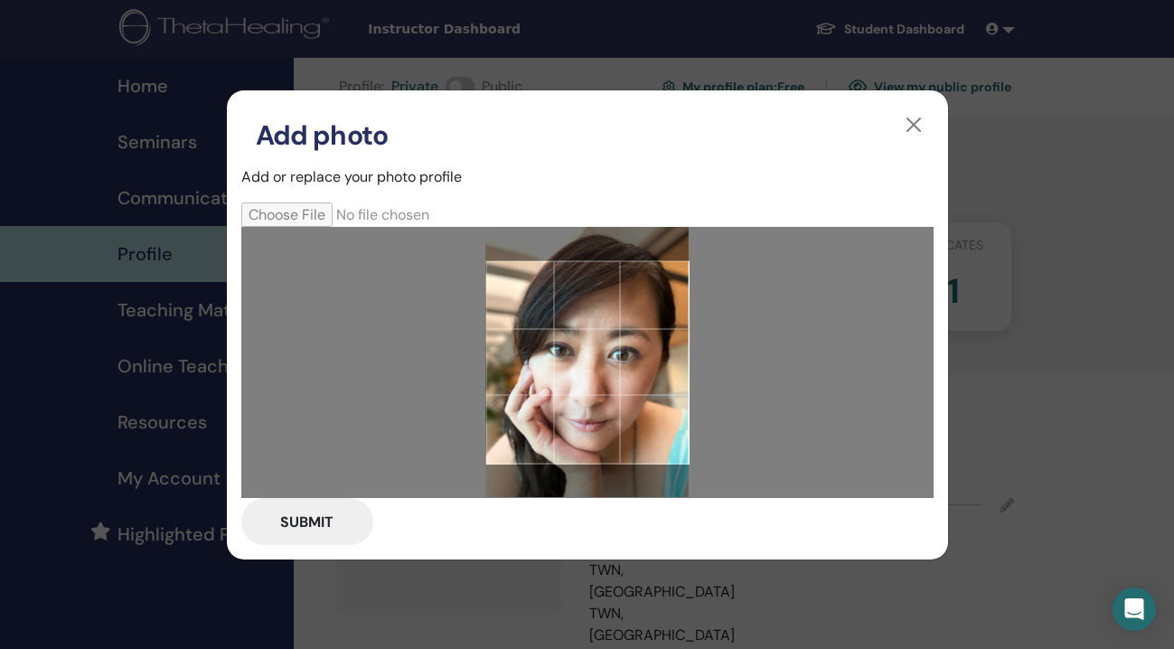
click at [579, 337] on div at bounding box center [586, 361] width 203 height 203
click at [326, 513] on button "Submit" at bounding box center [307, 521] width 132 height 47
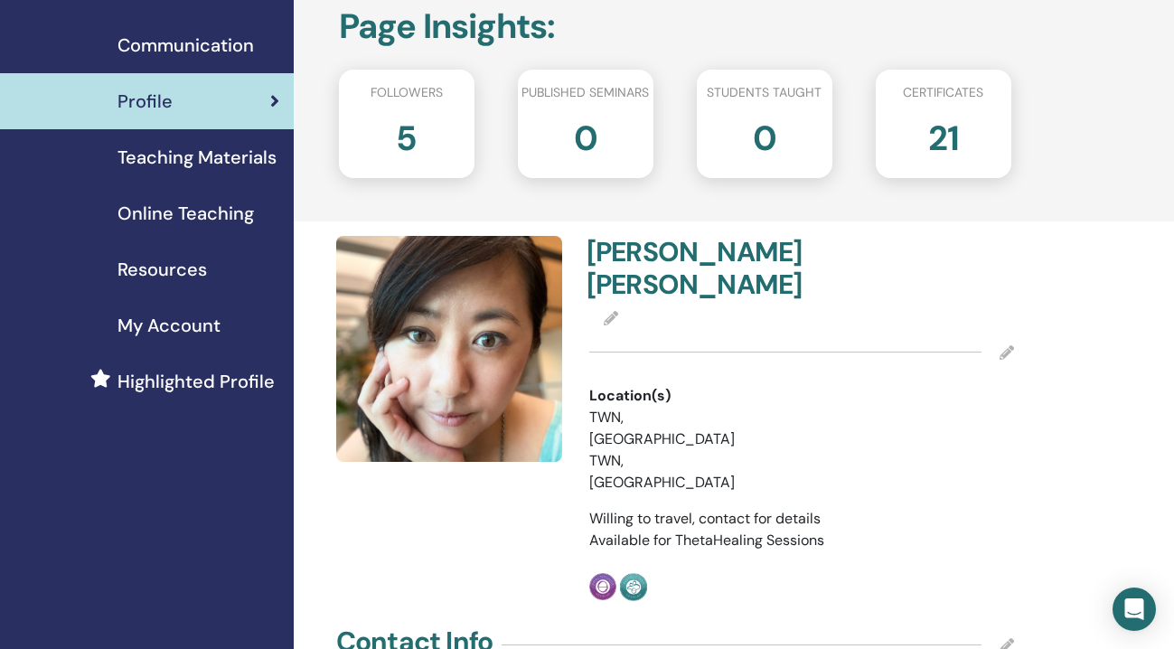
scroll to position [150, 0]
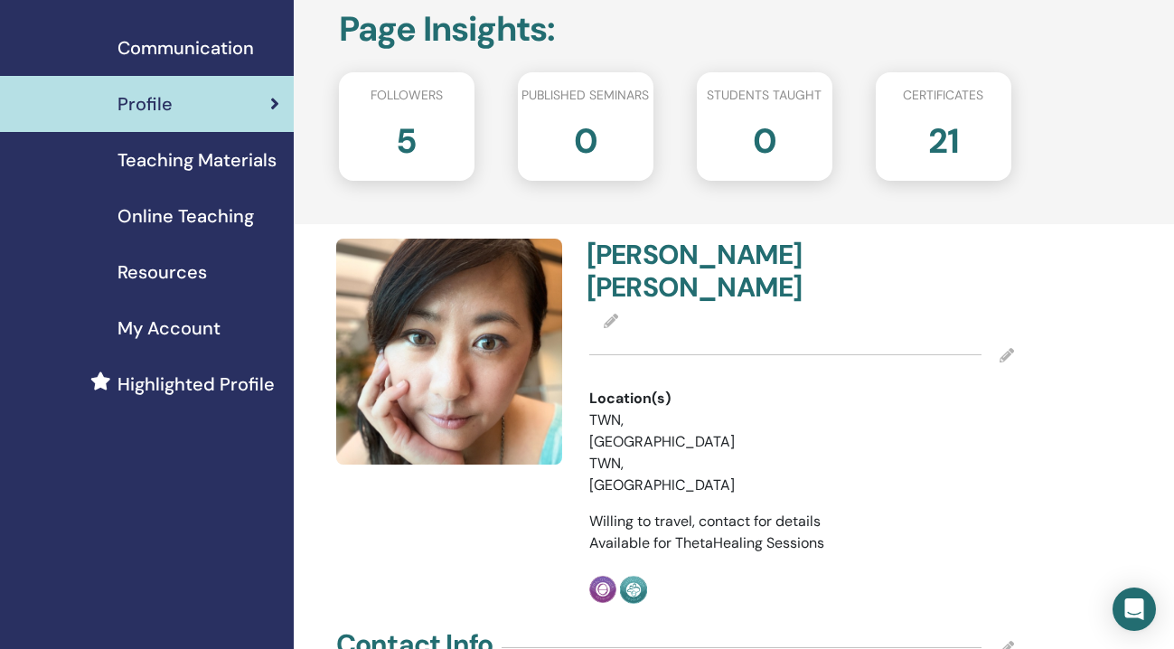
click at [250, 161] on span "Teaching Materials" at bounding box center [196, 159] width 159 height 27
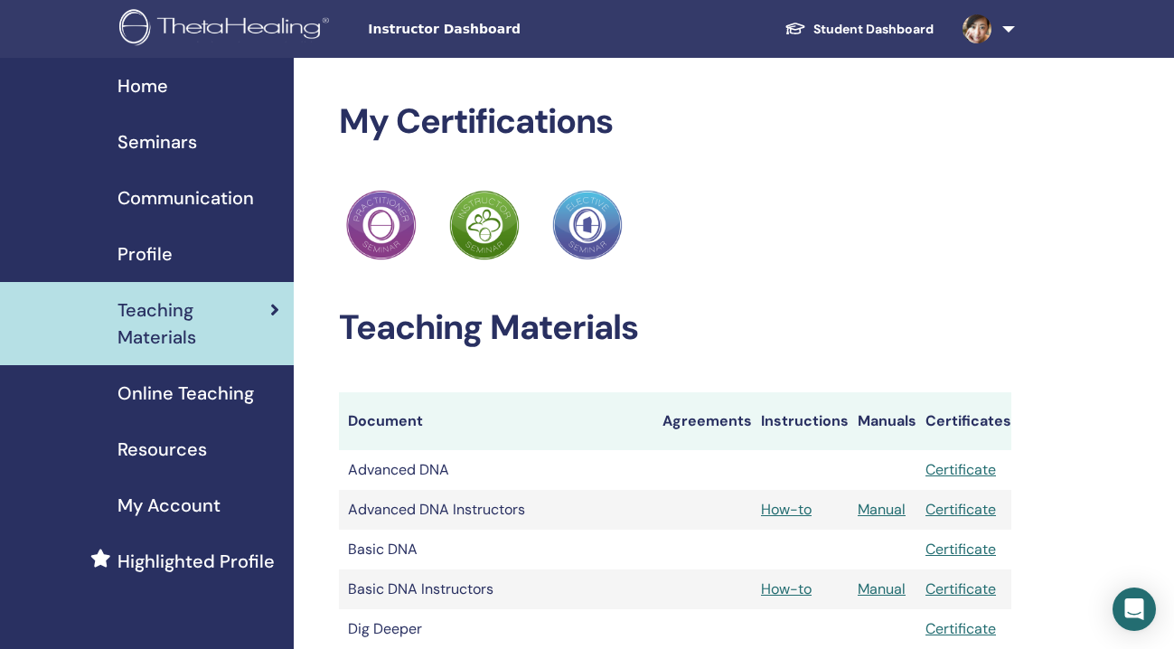
click at [222, 398] on span "Online Teaching" at bounding box center [185, 393] width 136 height 27
